Goal: Navigation & Orientation: Find specific page/section

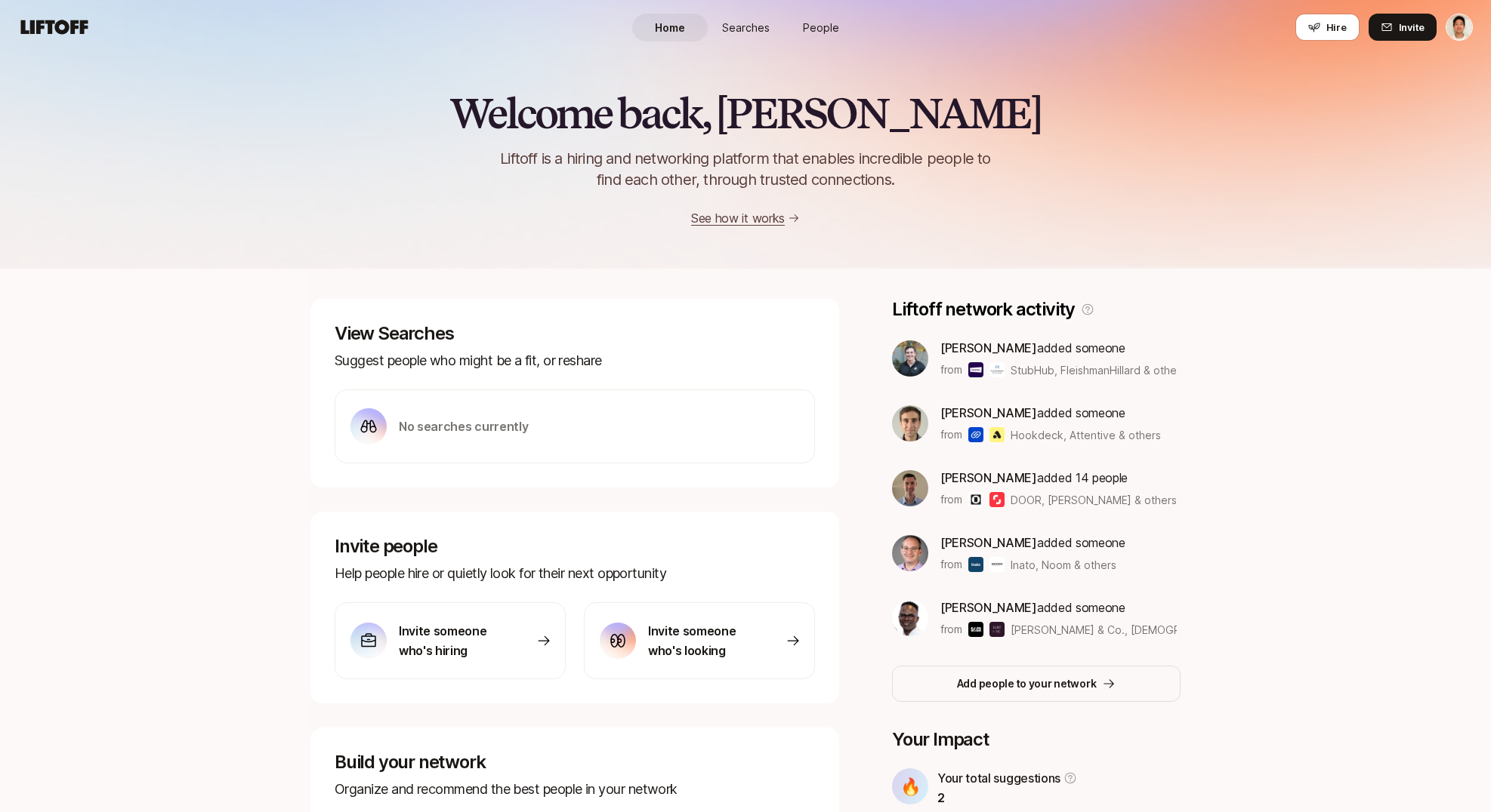
click at [807, 27] on span "People" at bounding box center [821, 27] width 37 height 16
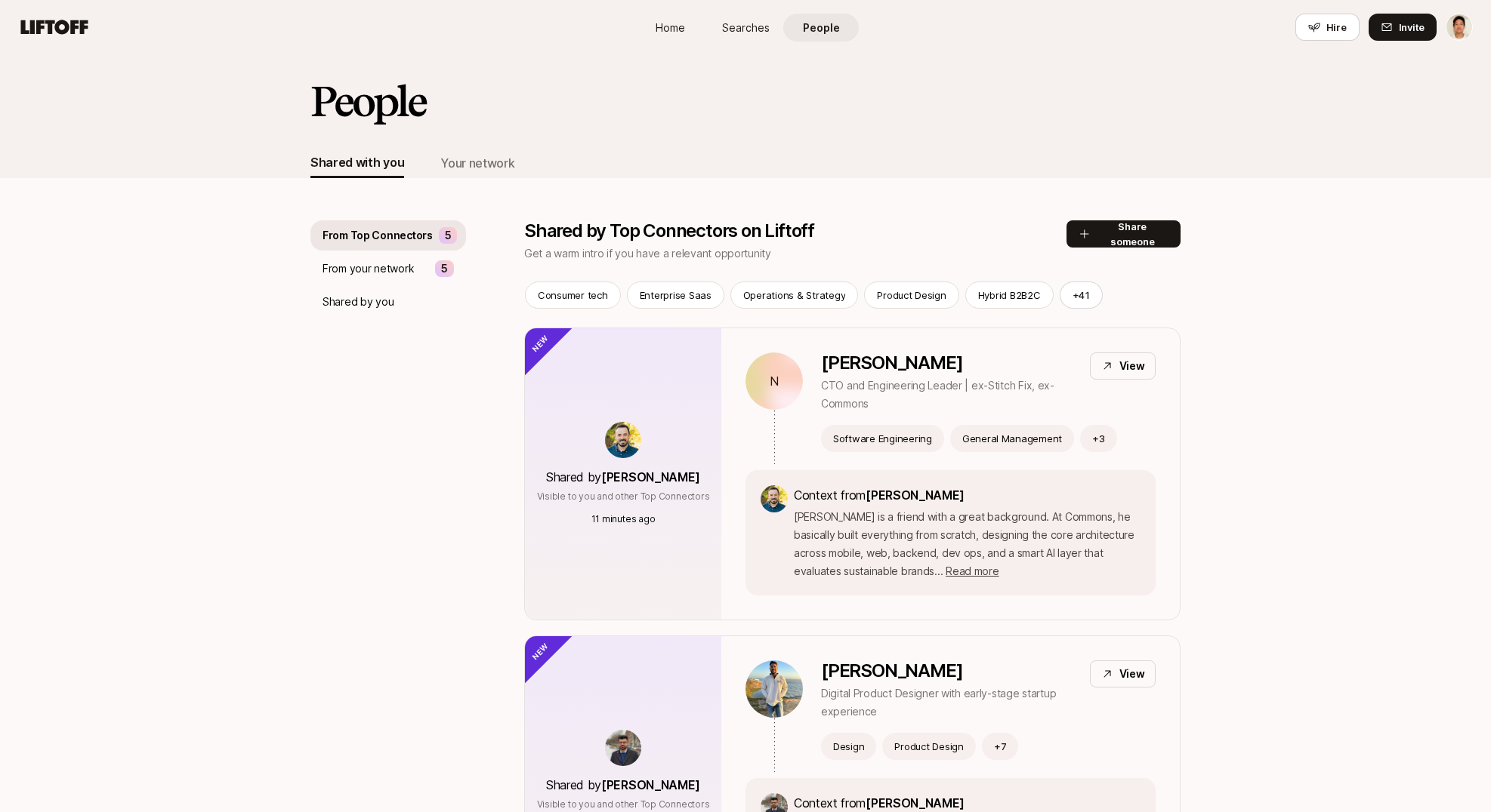
click at [407, 268] on p "From your network" at bounding box center [367, 268] width 91 height 18
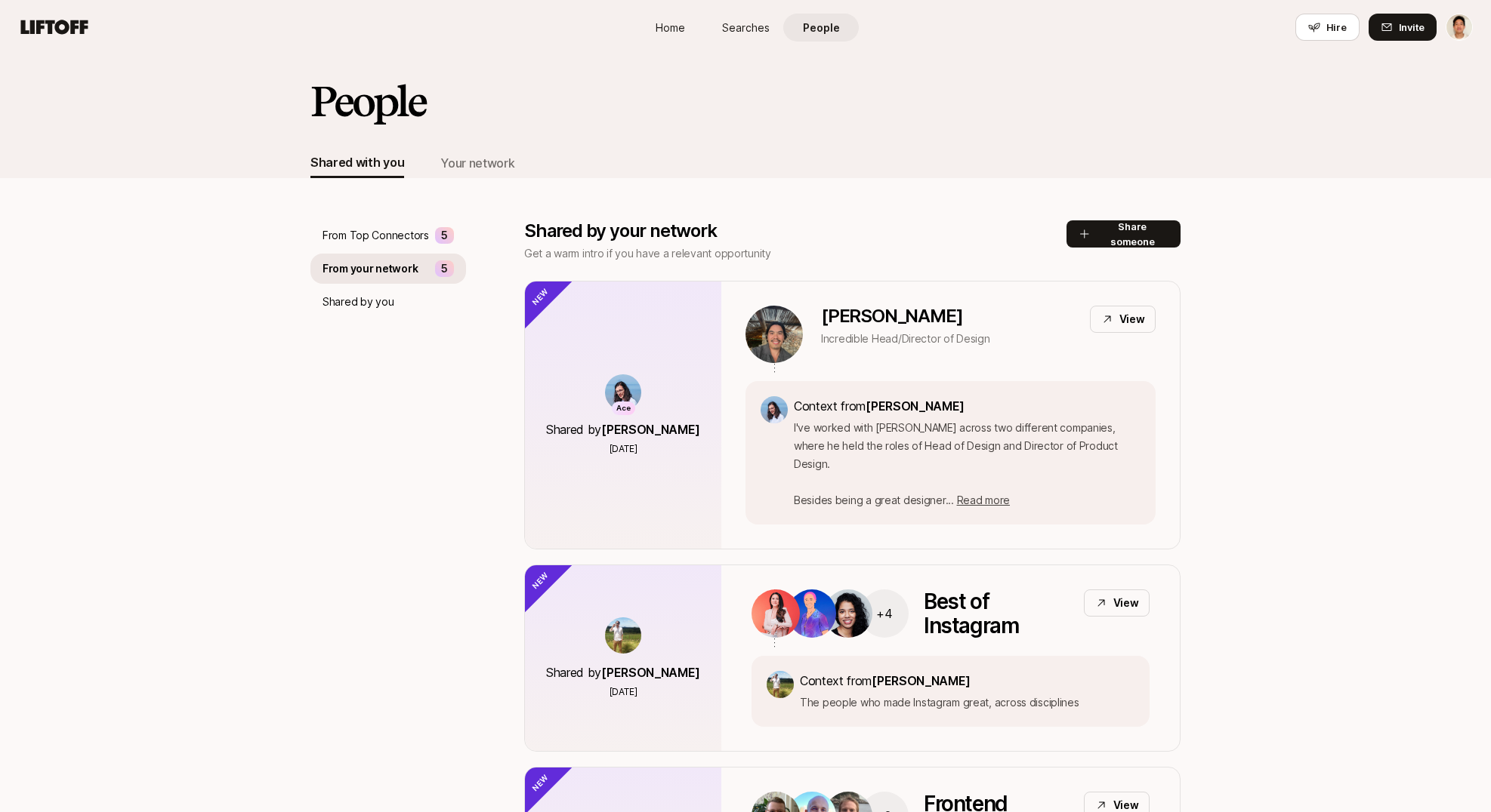
click at [404, 236] on p "From Top Connectors" at bounding box center [375, 235] width 106 height 18
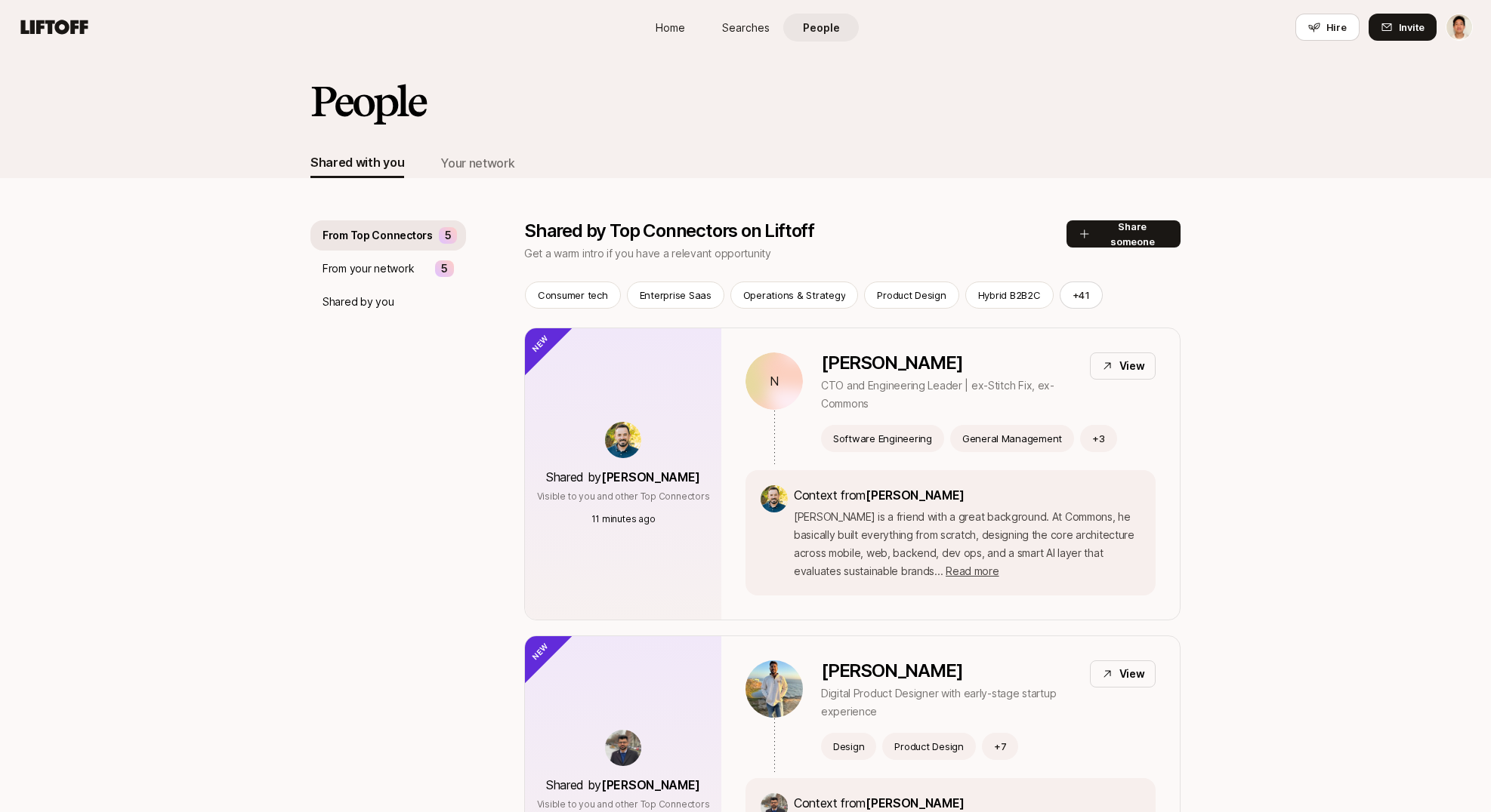
click at [383, 266] on p "From your network" at bounding box center [367, 268] width 91 height 18
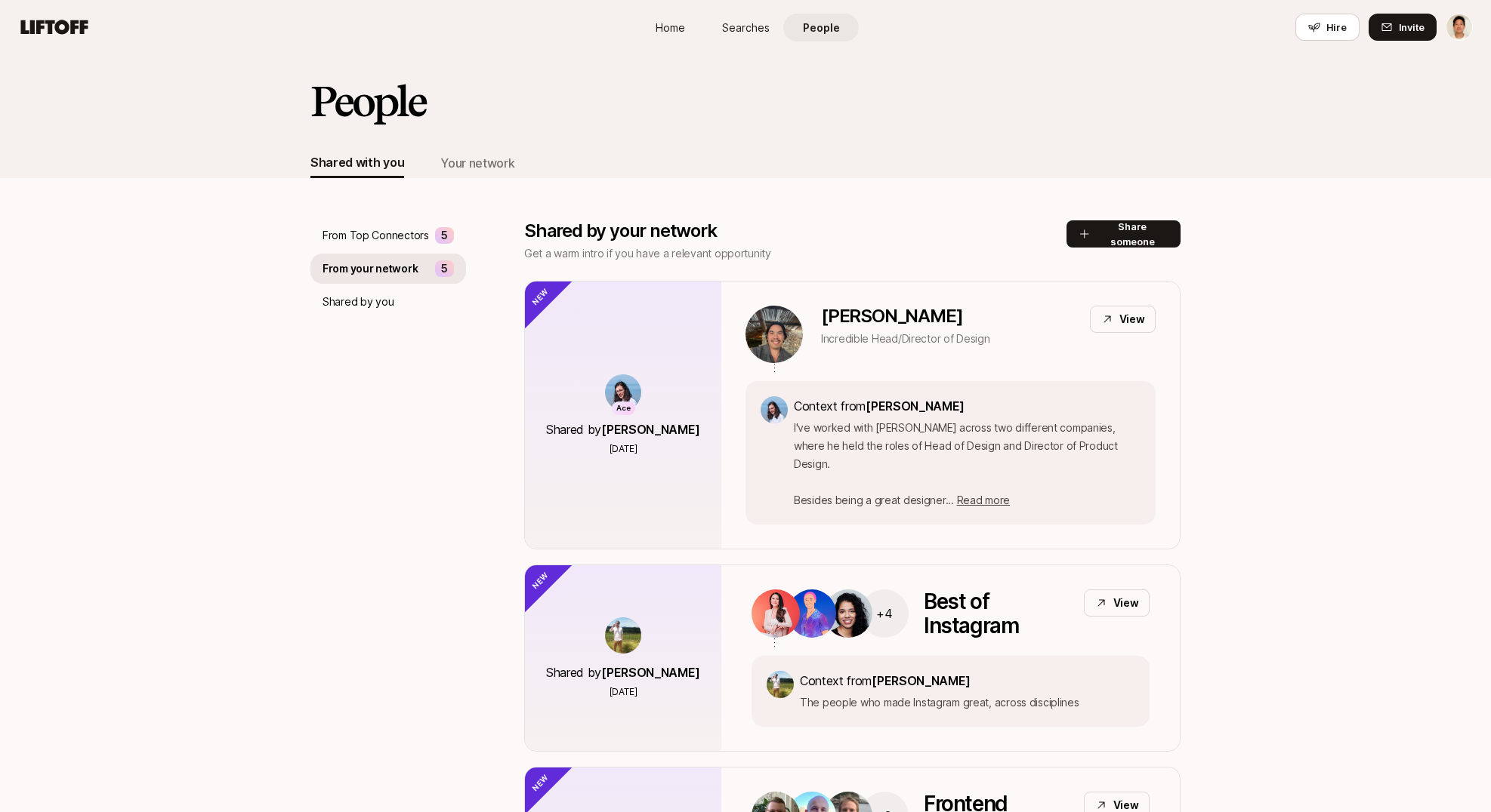
click at [352, 234] on p "From Top Connectors" at bounding box center [375, 235] width 106 height 18
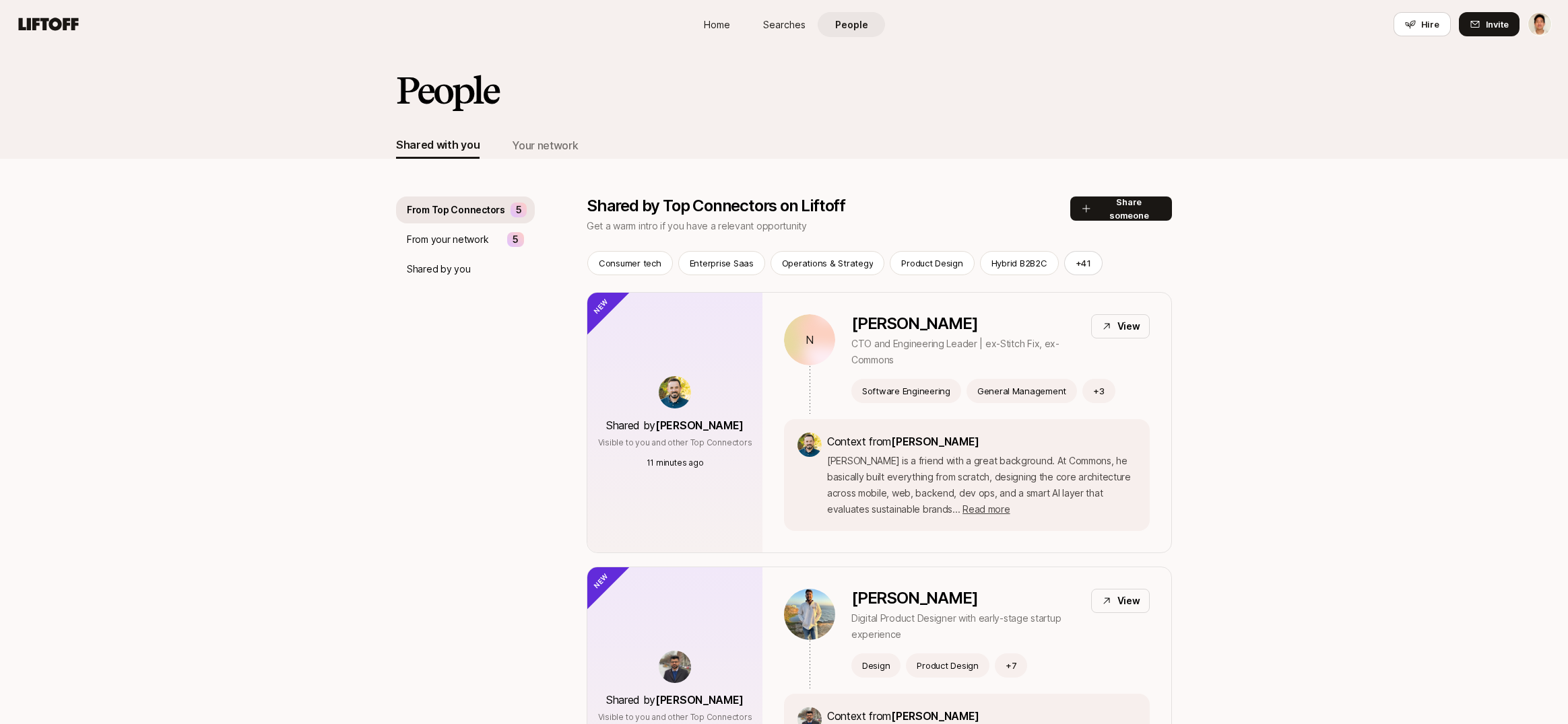
click at [730, 20] on link "Home" at bounding box center [717, 24] width 67 height 25
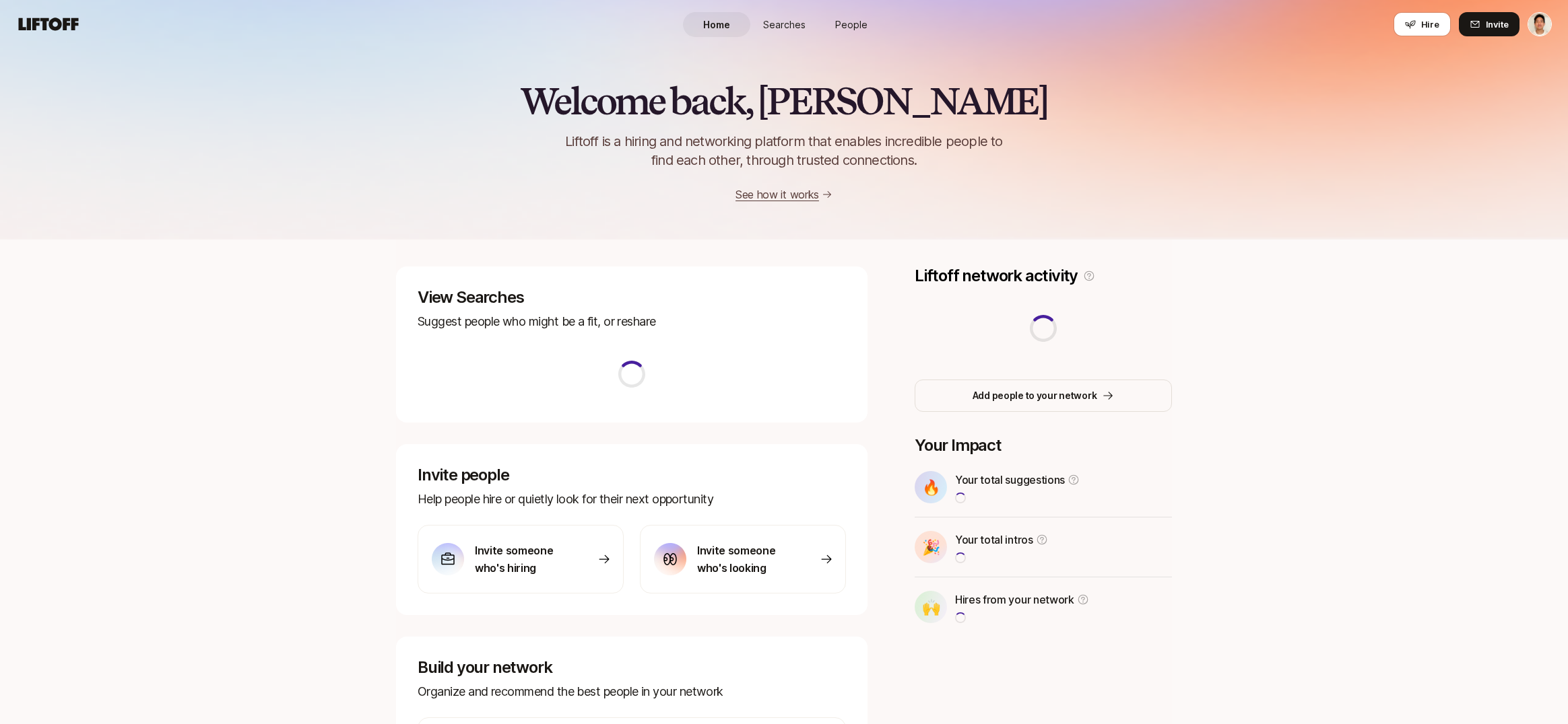
click at [730, 20] on link "Home" at bounding box center [717, 24] width 67 height 25
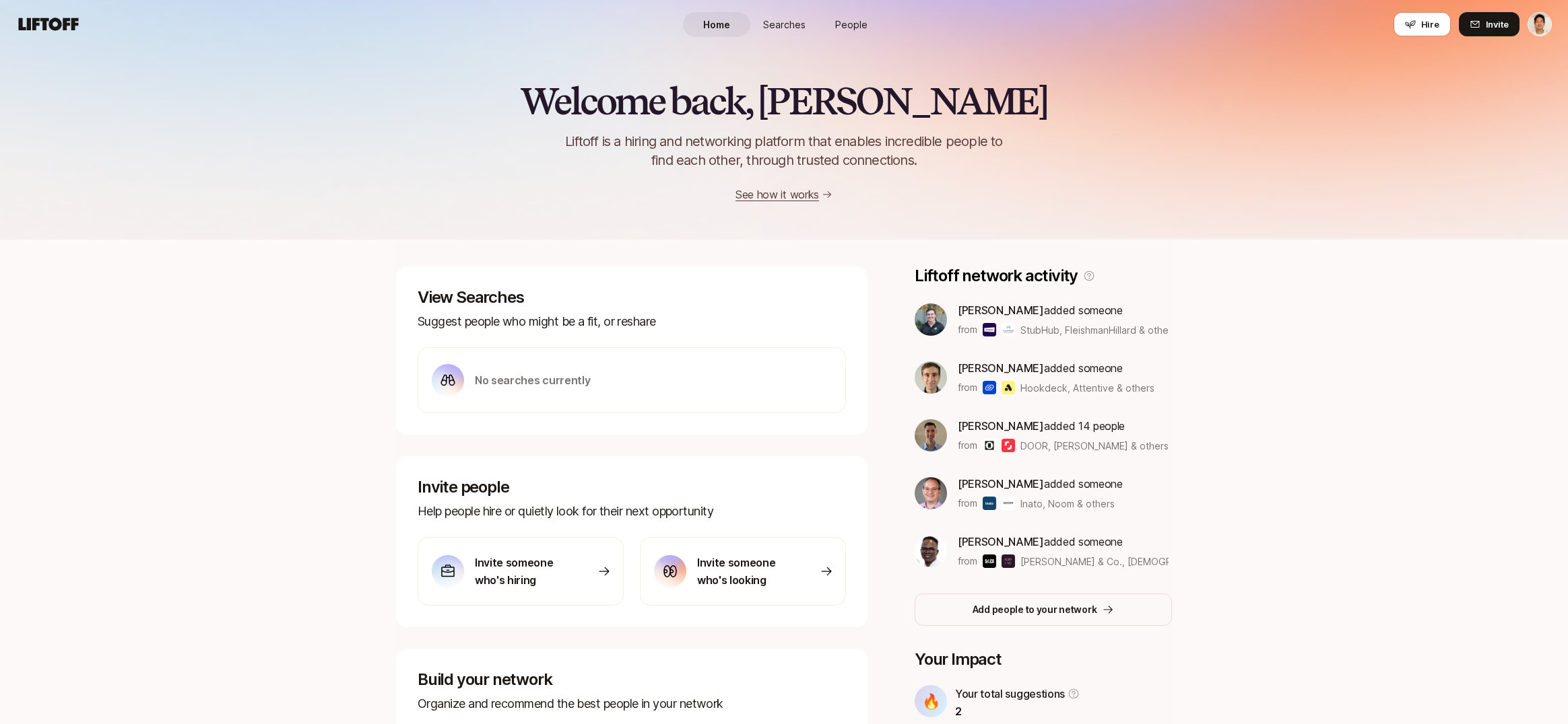
click at [705, 246] on div "View Searches Suggest people who might be a fit, or reshare No searches current…" at bounding box center [784, 542] width 776 height 606
click at [47, 8] on nav "Home Searches People Hire Hire Invite" at bounding box center [784, 24] width 1568 height 49
click at [37, 25] on icon at bounding box center [49, 23] width 60 height 13
